Goal: Transaction & Acquisition: Download file/media

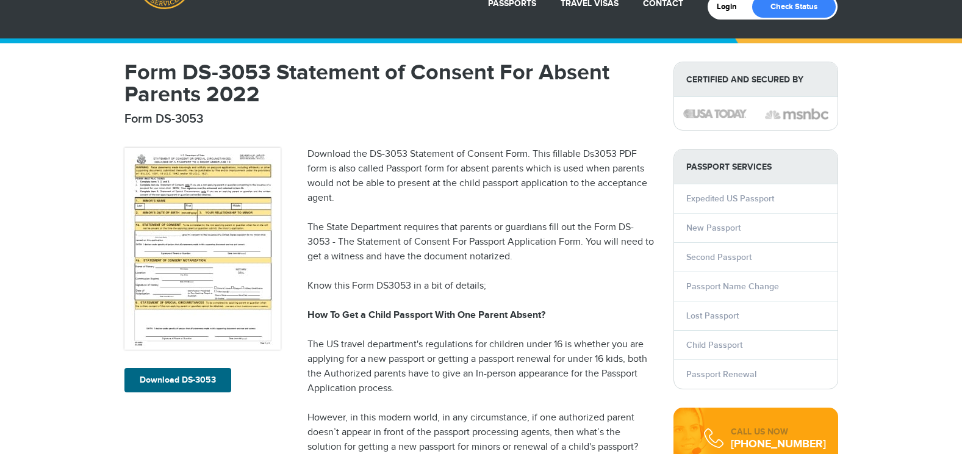
click at [171, 378] on link "Download DS-3053" at bounding box center [177, 380] width 107 height 24
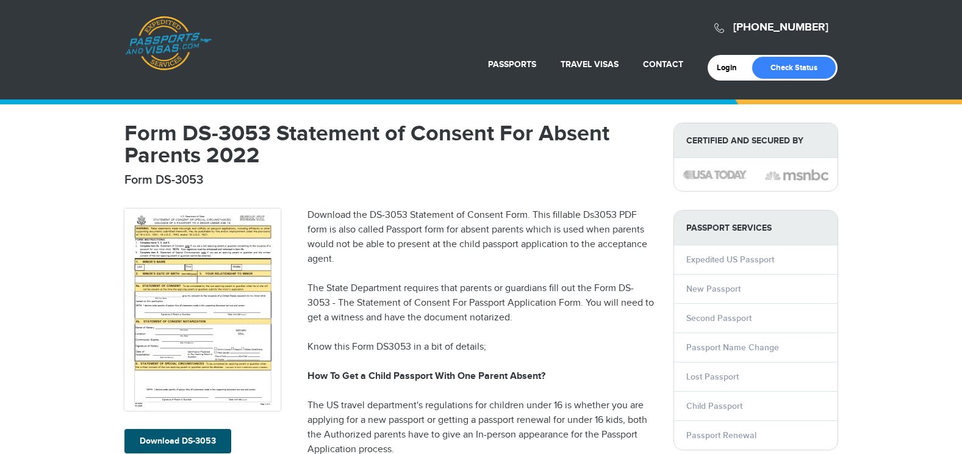
click at [205, 436] on link "Download DS-3053" at bounding box center [177, 441] width 107 height 24
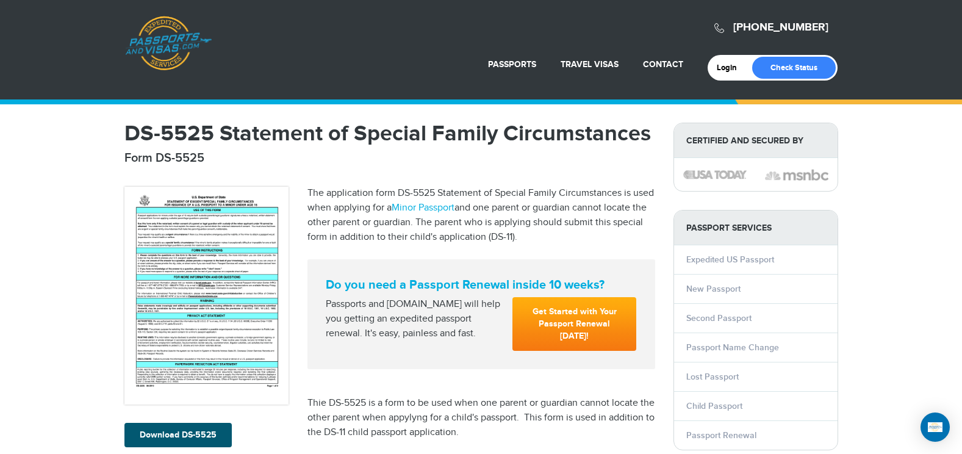
click at [181, 431] on link "Download DS-5525" at bounding box center [177, 435] width 107 height 24
